Goal: Information Seeking & Learning: Learn about a topic

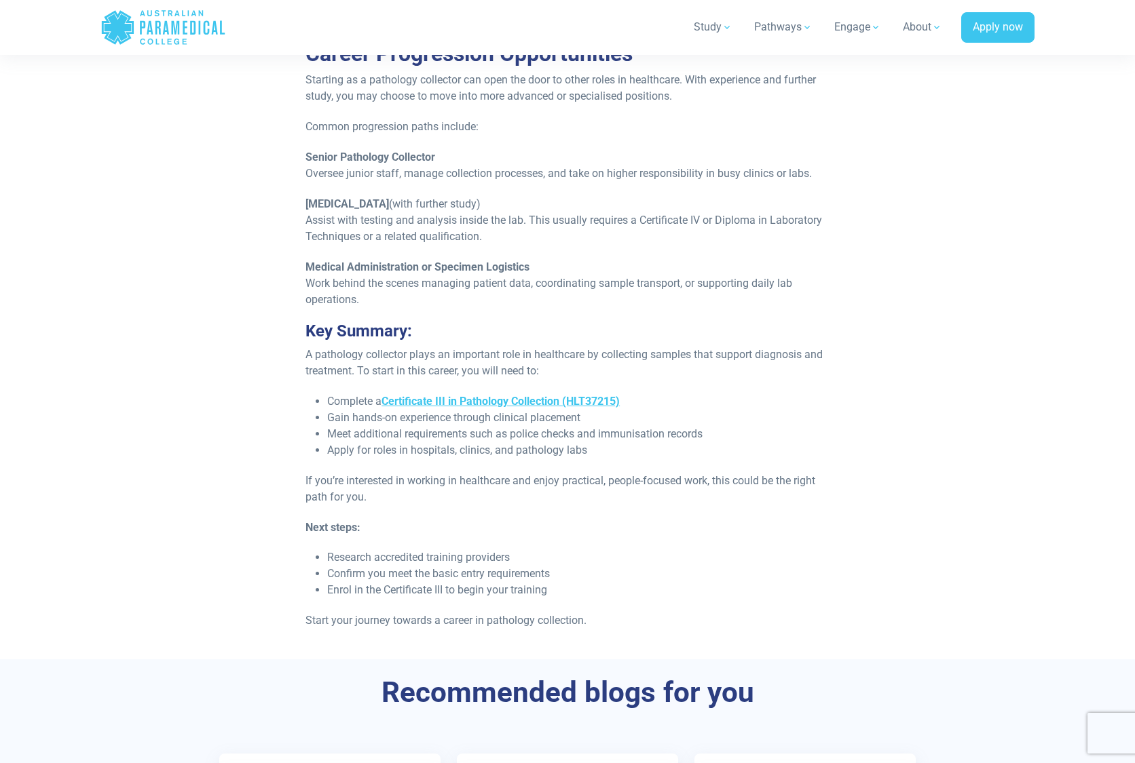
scroll to position [2102, 0]
click at [457, 394] on link "Certificate III in Pathology Collection (HLT37215)" at bounding box center [500, 400] width 238 height 13
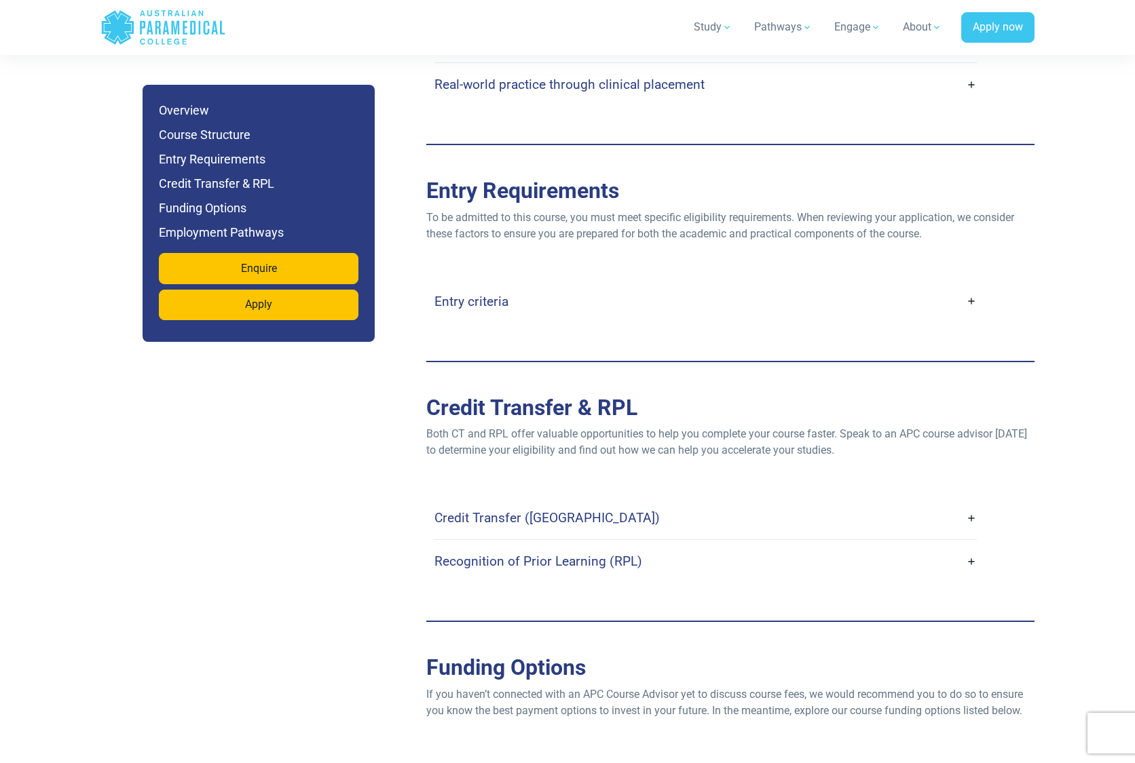
scroll to position [3229, 0]
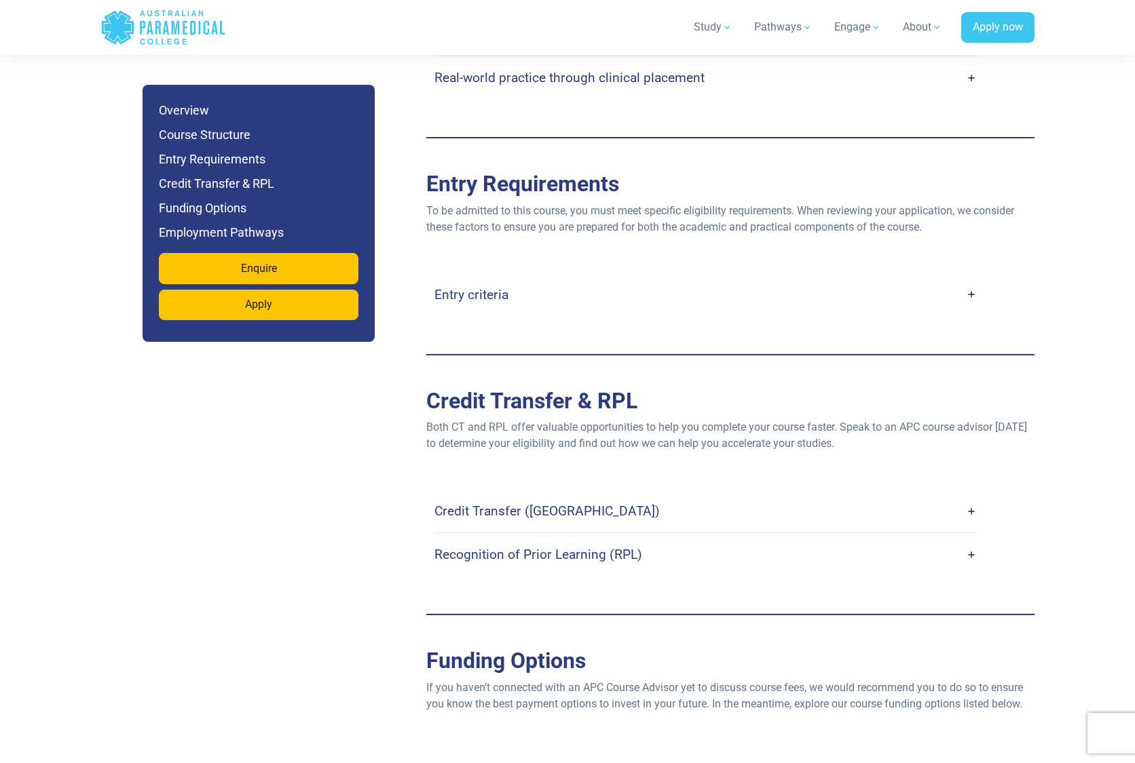
click at [970, 495] on link "Credit Transfer (CT)" at bounding box center [705, 511] width 542 height 32
click at [973, 495] on link "Credit Transfer (CT)" at bounding box center [705, 511] width 542 height 32
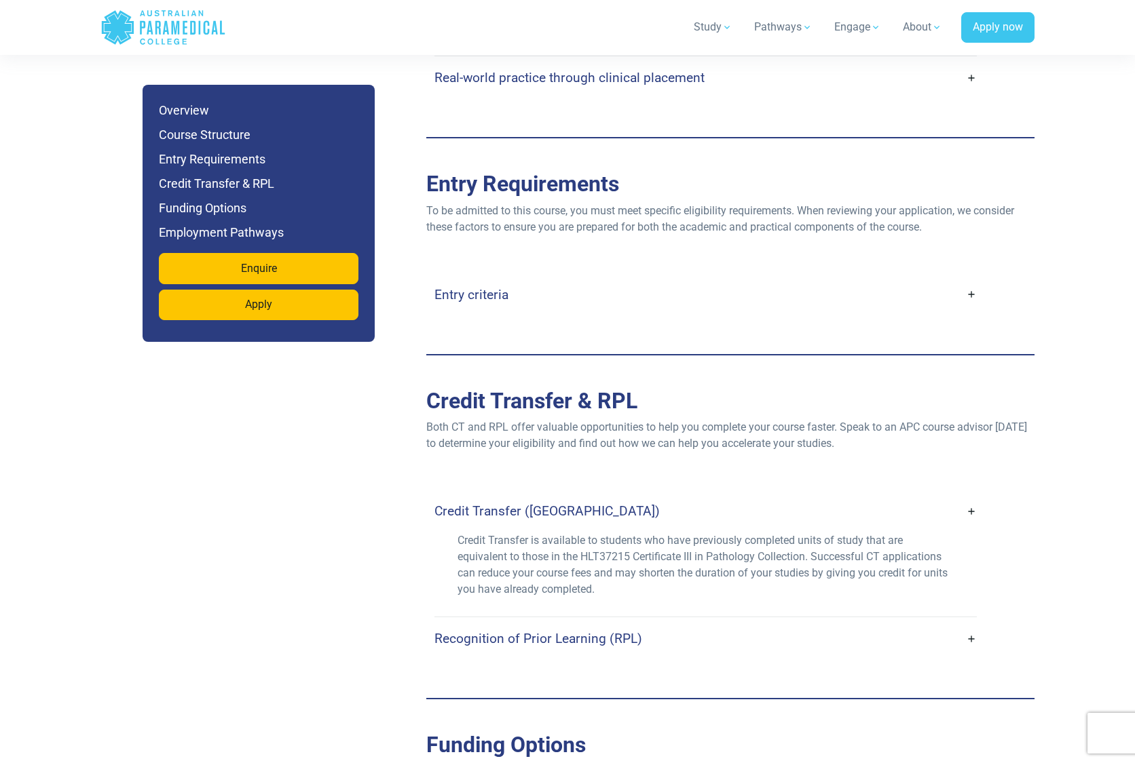
click at [970, 623] on link "Recognition of Prior Learning (RPL)" at bounding box center [705, 639] width 542 height 32
click at [972, 623] on link "Recognition of Prior Learning (RPL)" at bounding box center [705, 639] width 542 height 32
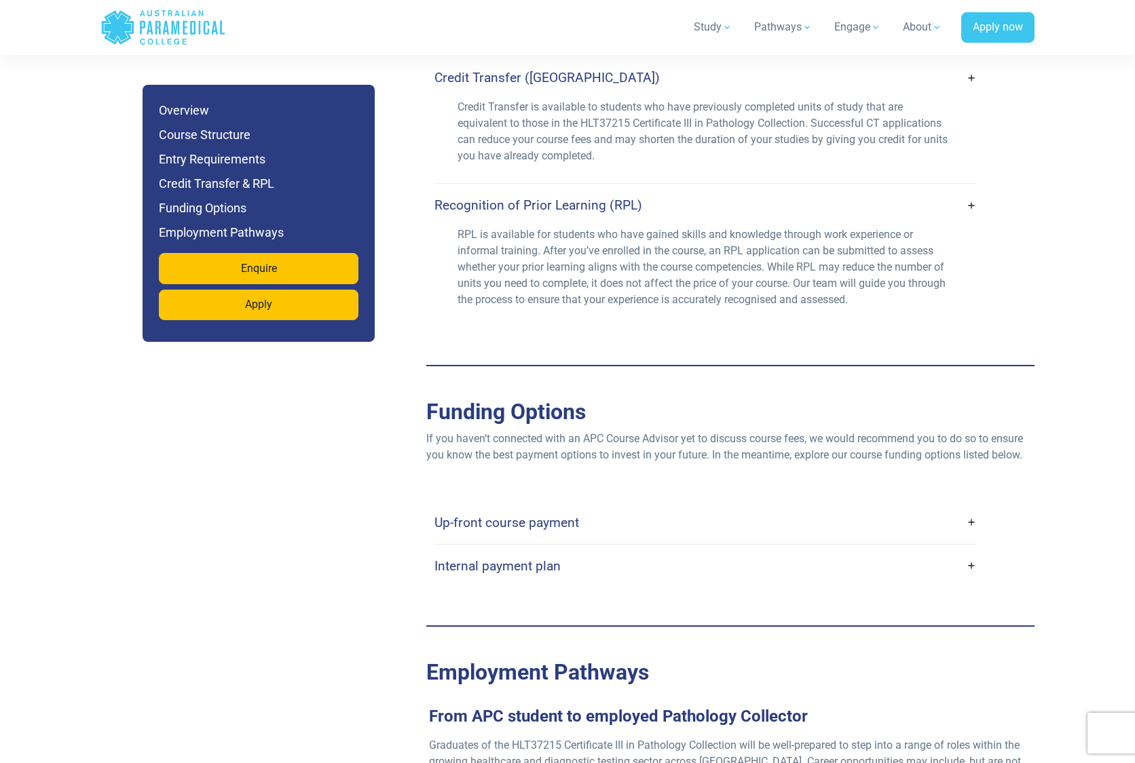
scroll to position [3677, 0]
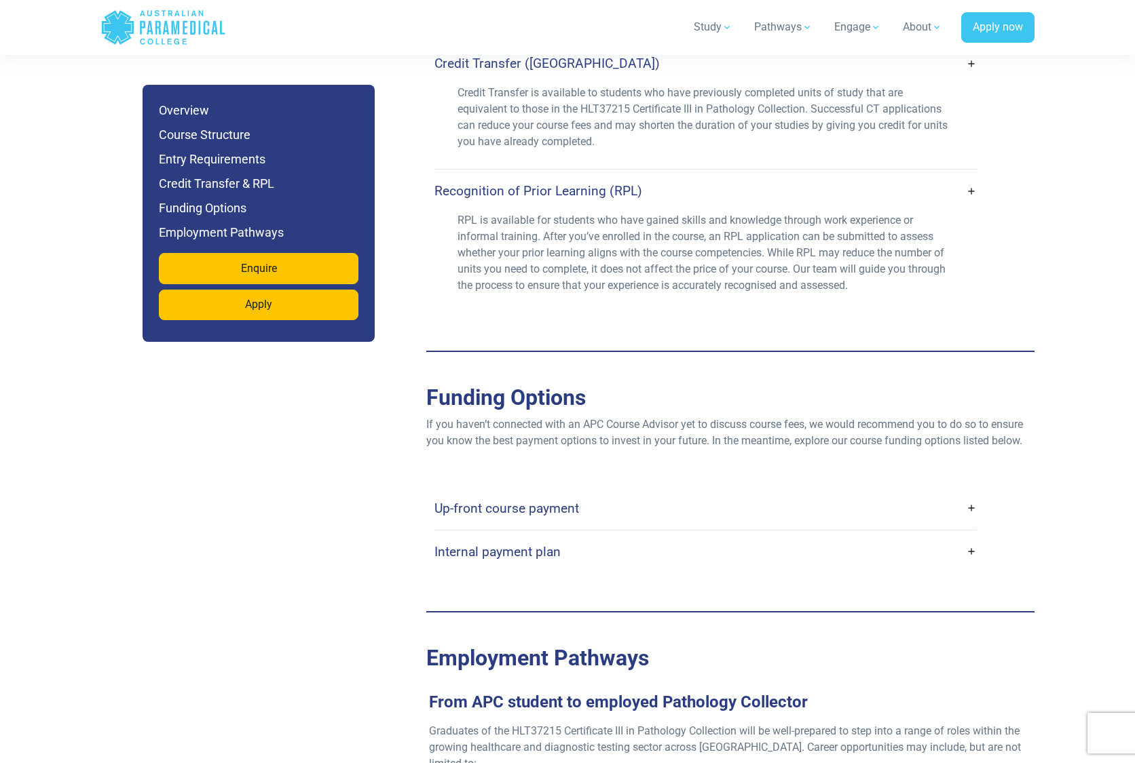
click at [971, 493] on link "Up-front course payment" at bounding box center [705, 509] width 542 height 32
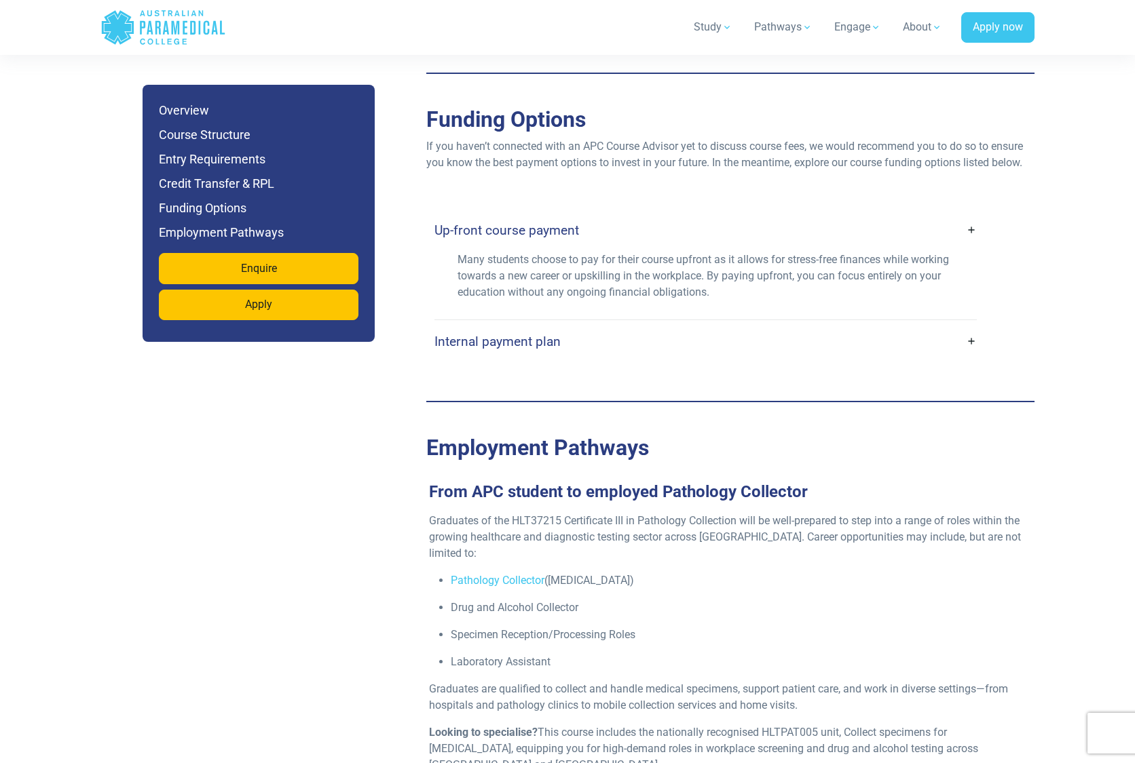
scroll to position [3960, 0]
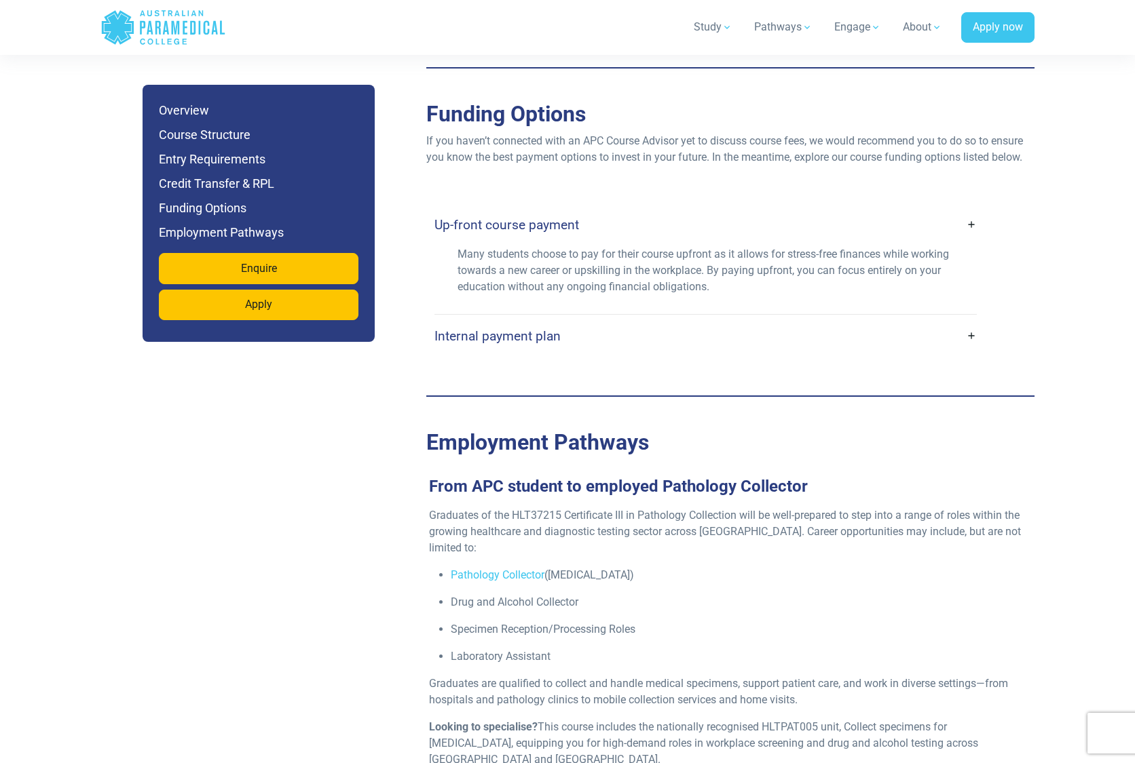
click at [971, 320] on link "Internal payment plan" at bounding box center [705, 336] width 542 height 32
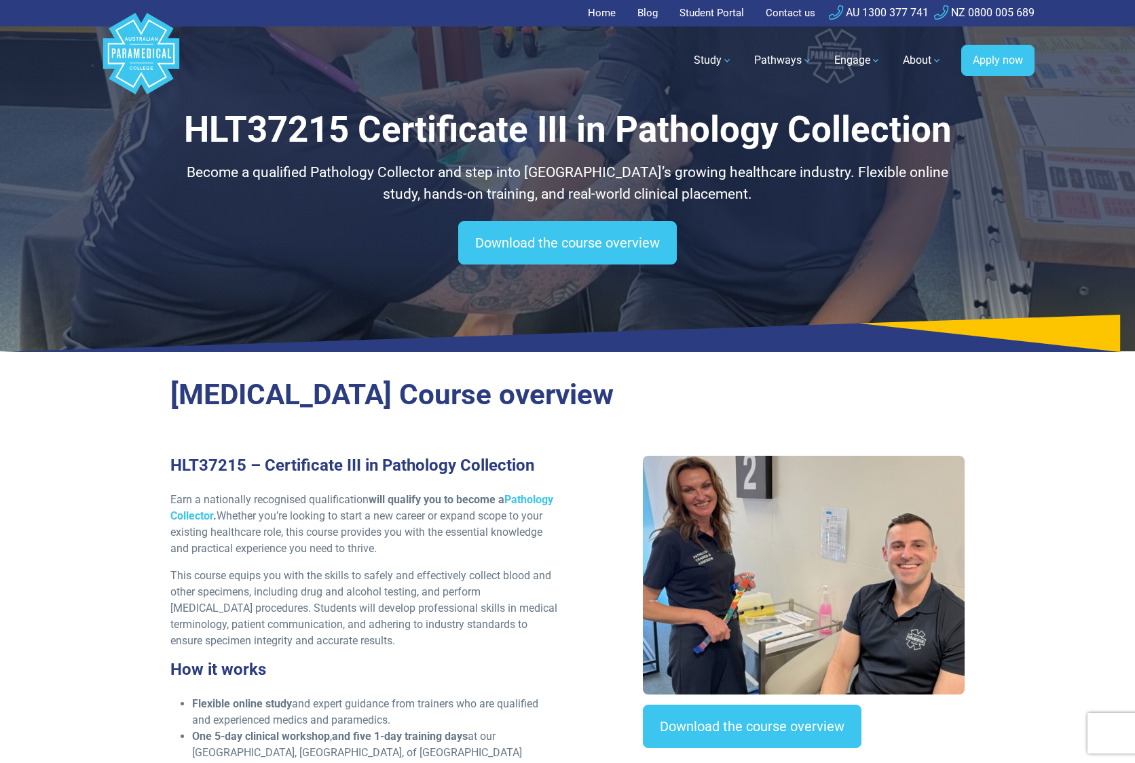
scroll to position [0, 0]
